Goal: Transaction & Acquisition: Purchase product/service

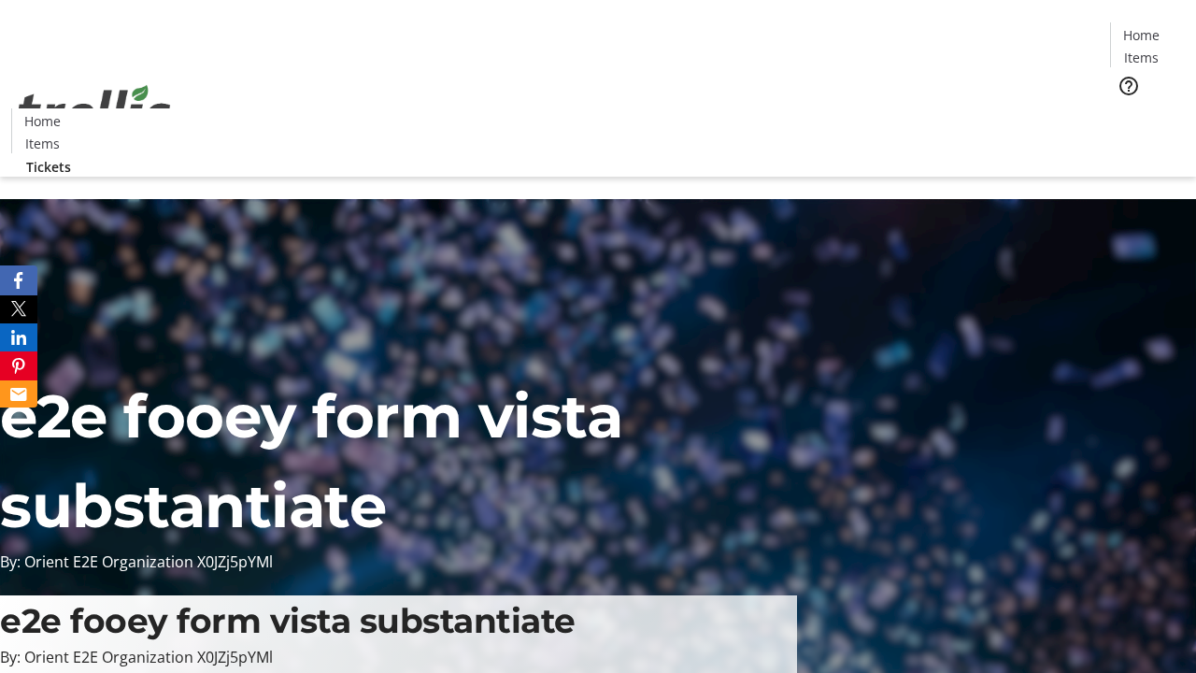
click at [1125, 108] on span "Tickets" at bounding box center [1147, 118] width 45 height 20
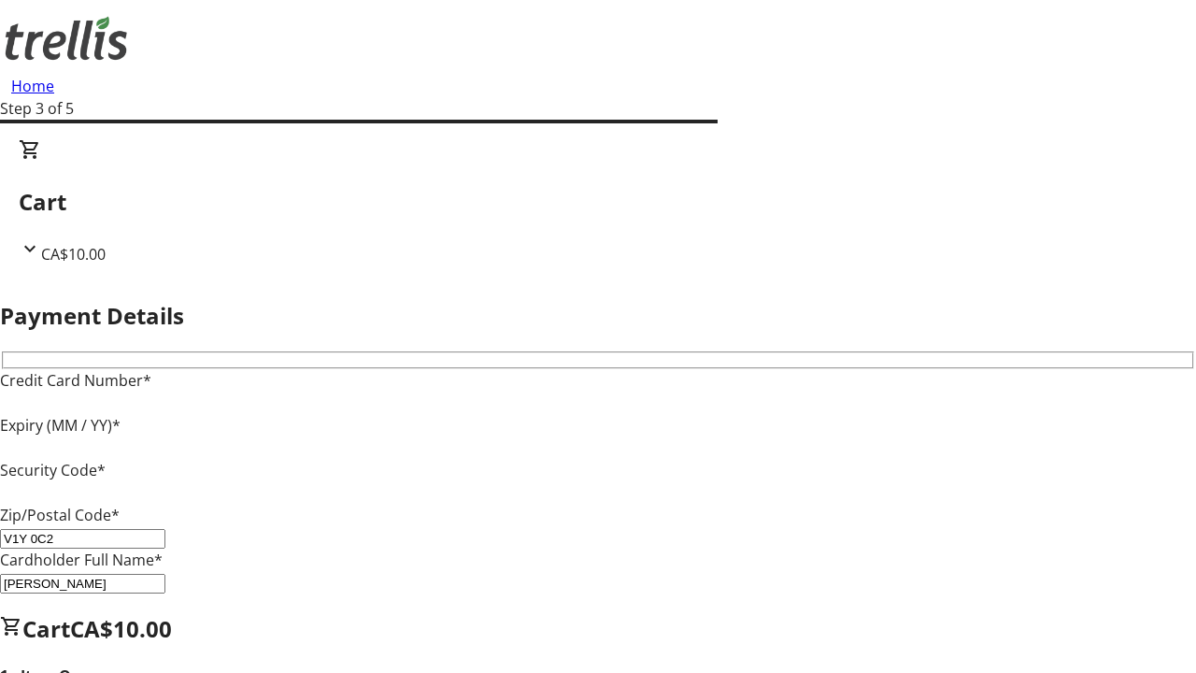
type input "V1Y 0C2"
